Goal: Go to known website: Access a specific website the user already knows

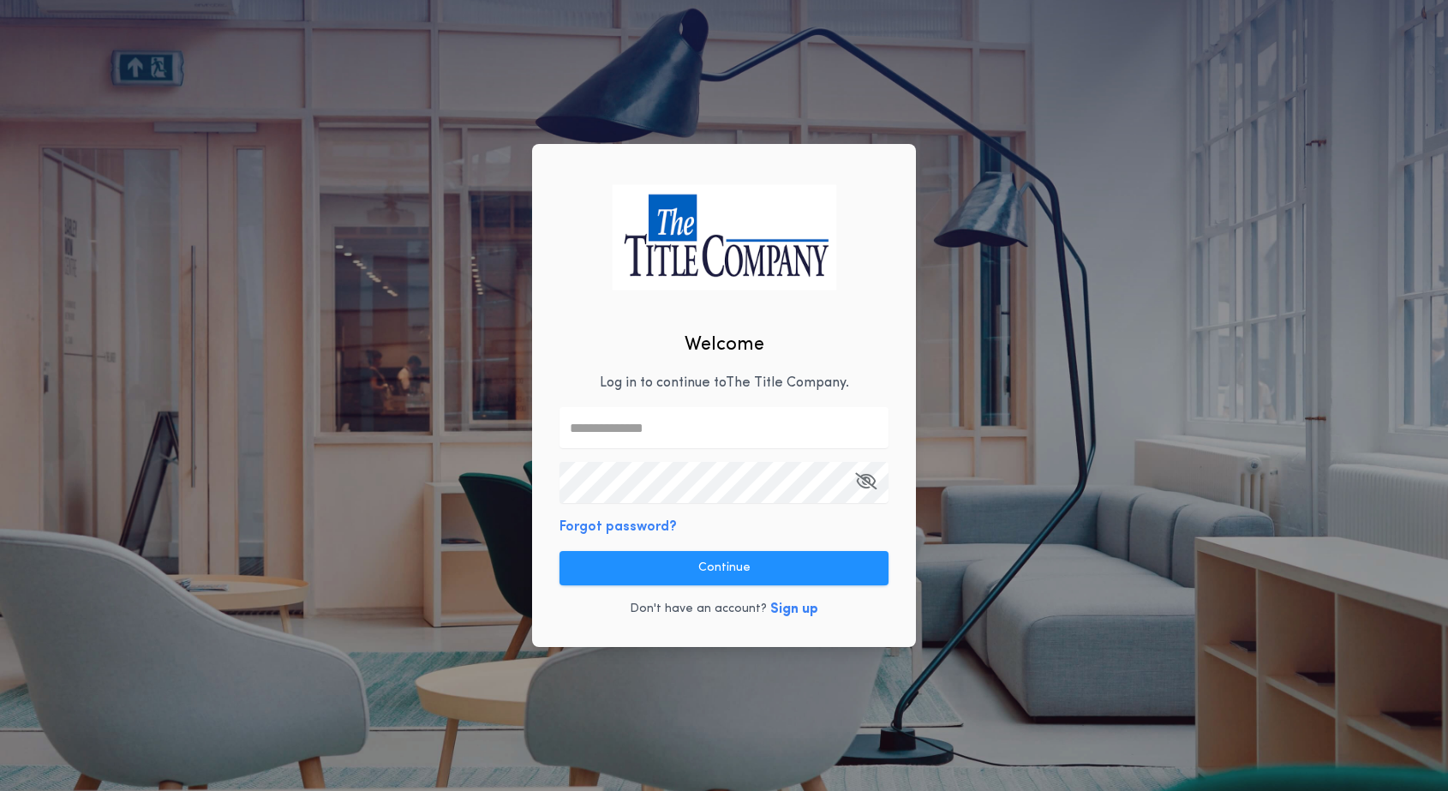
click at [711, 429] on input "text" at bounding box center [724, 427] width 329 height 41
